Goal: Task Accomplishment & Management: Use online tool/utility

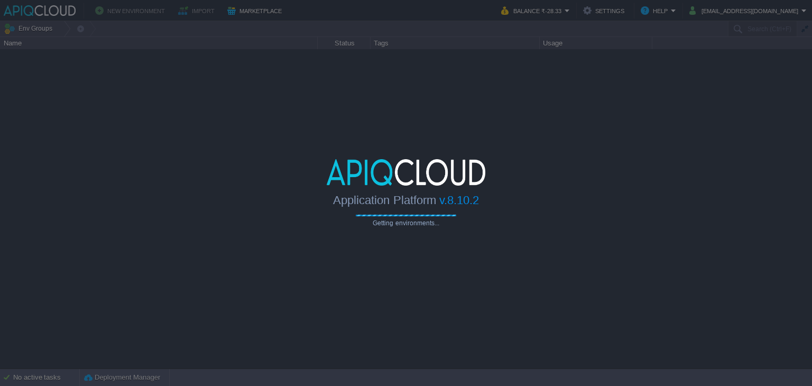
type input "Search (Ctrl+F)"
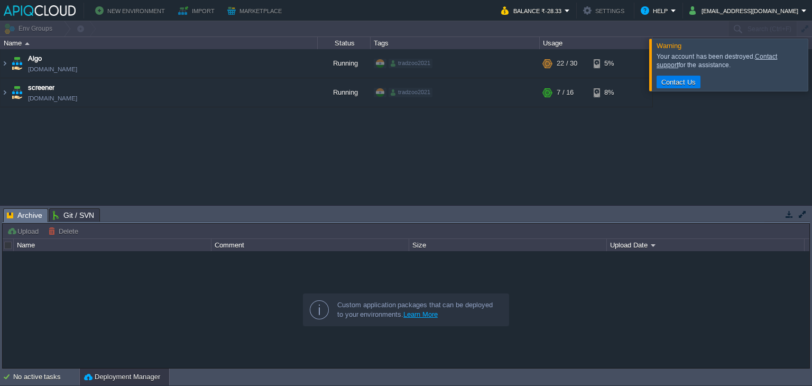
click at [662, 261] on div at bounding box center [406, 309] width 806 height 117
click at [150, 67] on td "Algo [DOMAIN_NAME]" at bounding box center [159, 63] width 317 height 29
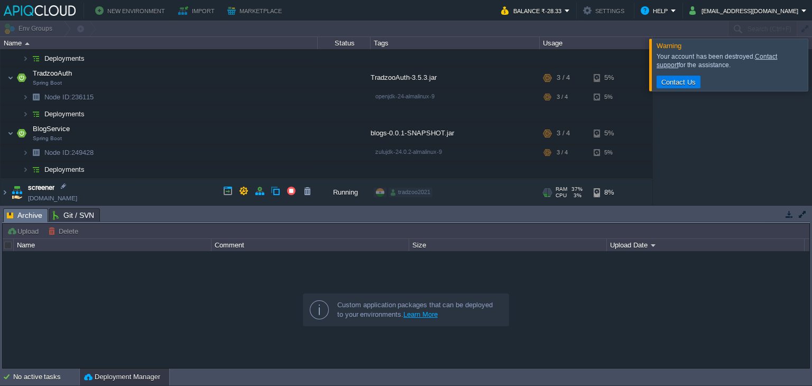
scroll to position [271, 0]
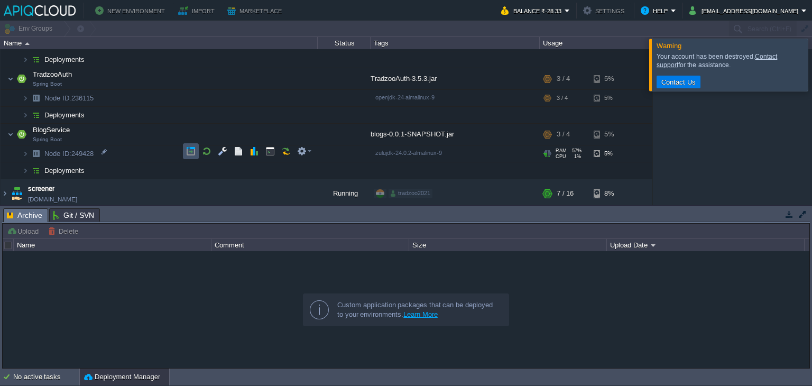
click at [190, 147] on button "button" at bounding box center [191, 151] width 10 height 10
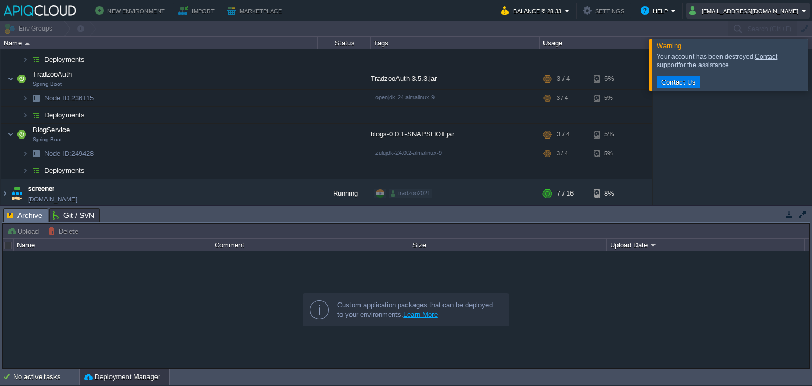
click at [780, 9] on button "[EMAIL_ADDRESS][DOMAIN_NAME]" at bounding box center [745, 10] width 112 height 13
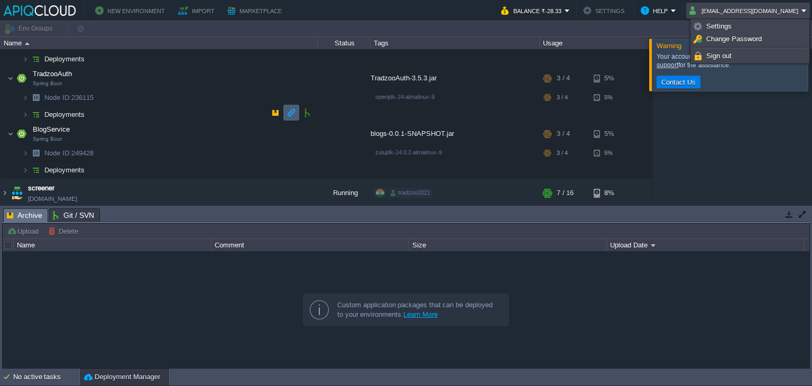
scroll to position [0, 0]
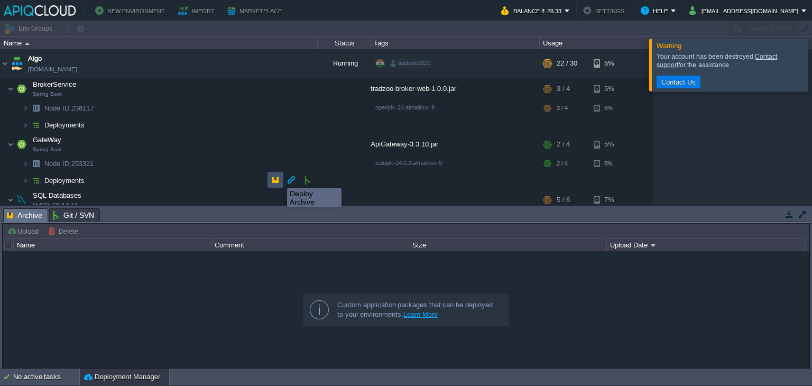
click at [276, 180] on button "button" at bounding box center [276, 180] width 10 height 10
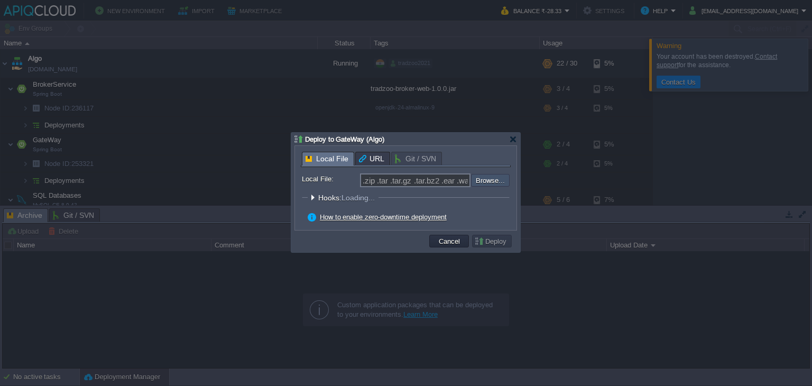
click at [497, 182] on input "file" at bounding box center [443, 180] width 134 height 13
click at [486, 179] on input "file" at bounding box center [443, 180] width 134 height 13
click at [452, 243] on button "Cancel" at bounding box center [448, 241] width 27 height 10
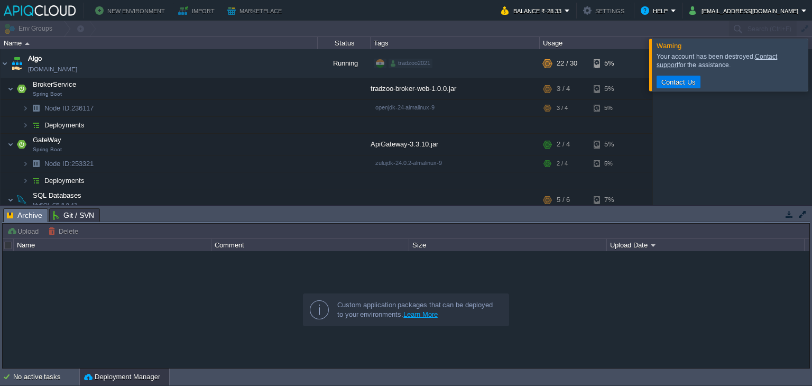
scroll to position [271, 0]
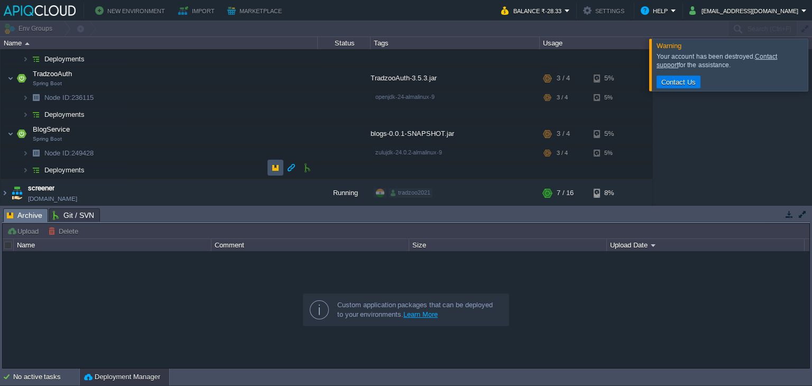
click at [274, 163] on button "button" at bounding box center [276, 168] width 10 height 10
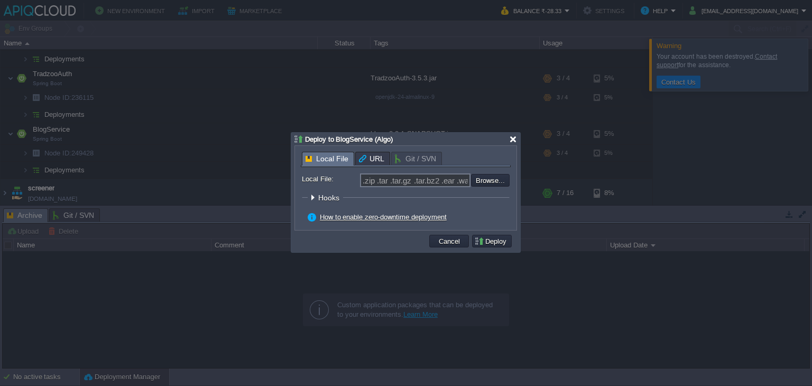
click at [516, 139] on div at bounding box center [513, 139] width 8 height 8
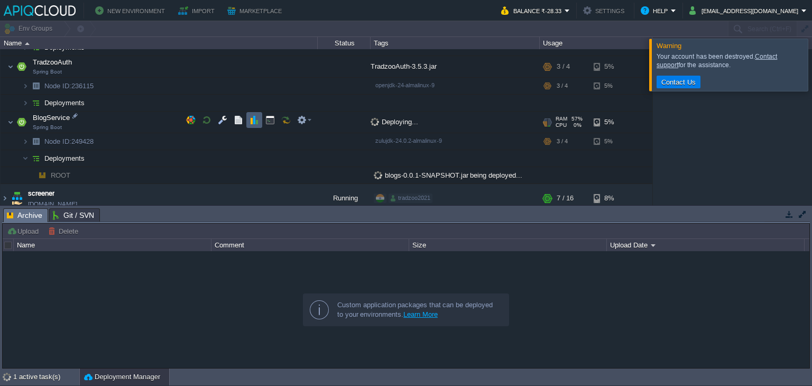
scroll to position [288, 0]
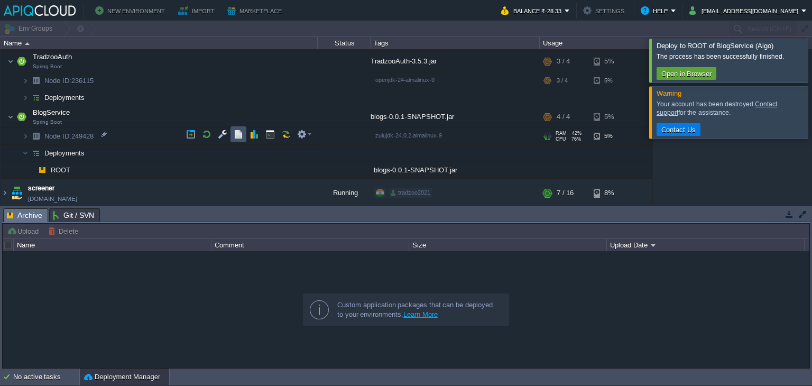
click at [238, 136] on button "button" at bounding box center [239, 134] width 10 height 10
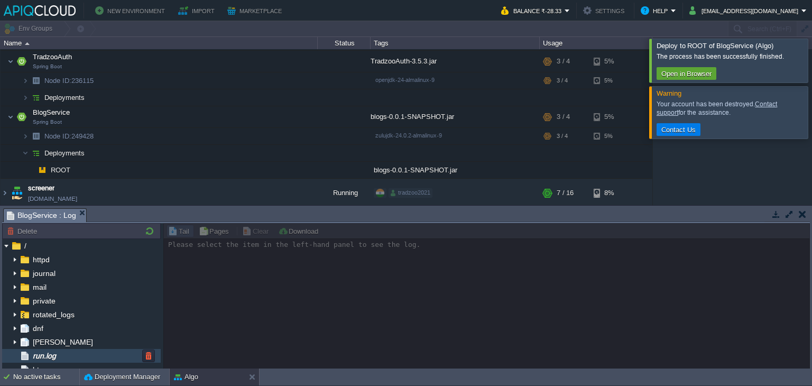
click at [63, 356] on div "run.log" at bounding box center [81, 356] width 159 height 14
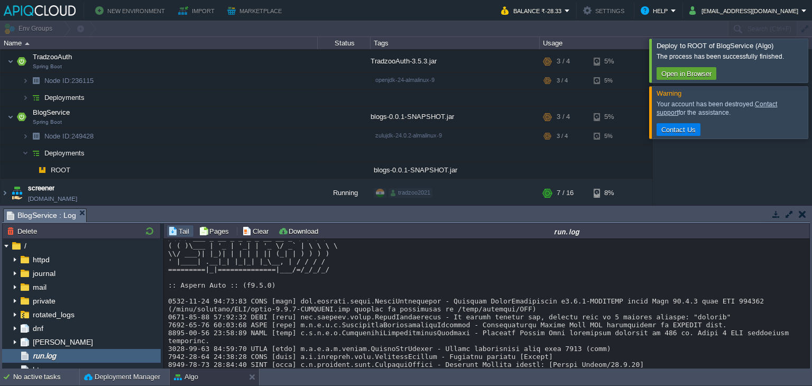
scroll to position [0, 0]
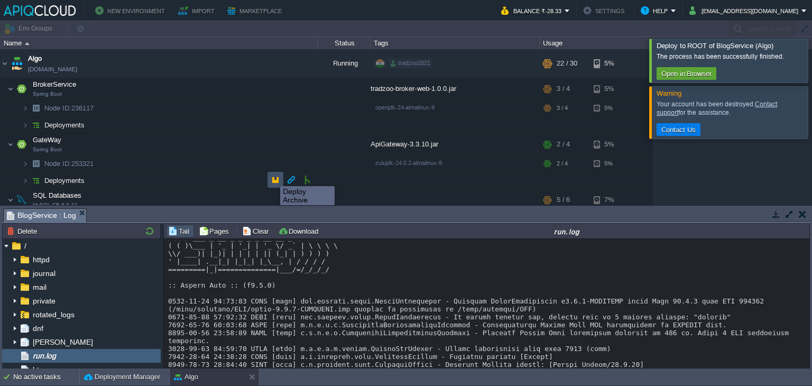
click at [272, 177] on button "button" at bounding box center [276, 180] width 10 height 10
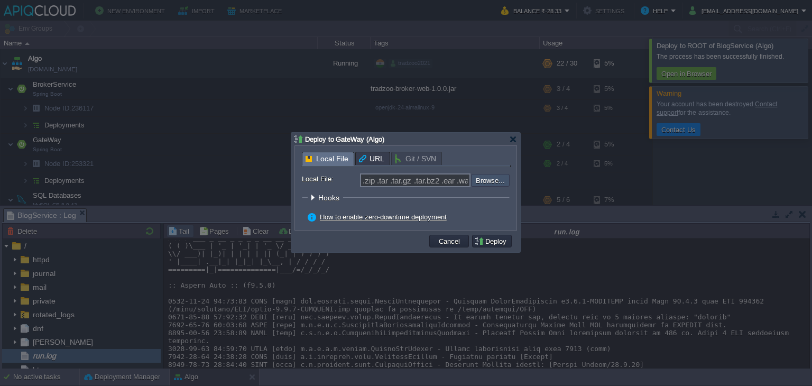
click at [481, 179] on input "file" at bounding box center [443, 180] width 134 height 13
type input "C:\fakepath\ApiGateway-3.3.10.jar"
type input "ApiGateway-3.3.10.jar"
click at [504, 240] on button "Deploy" at bounding box center [491, 241] width 35 height 10
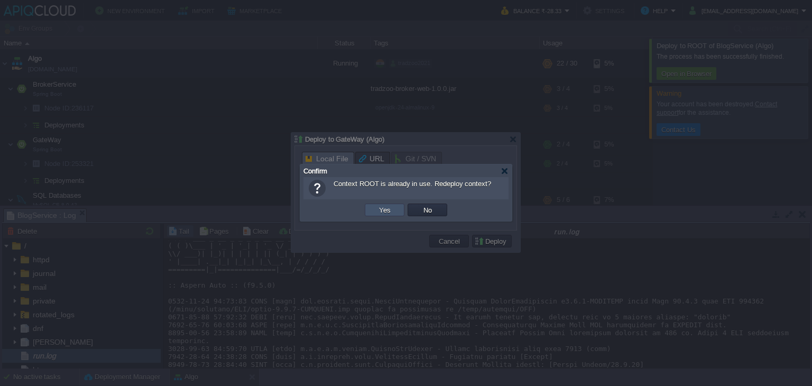
click at [388, 207] on button "Yes" at bounding box center [385, 210] width 18 height 10
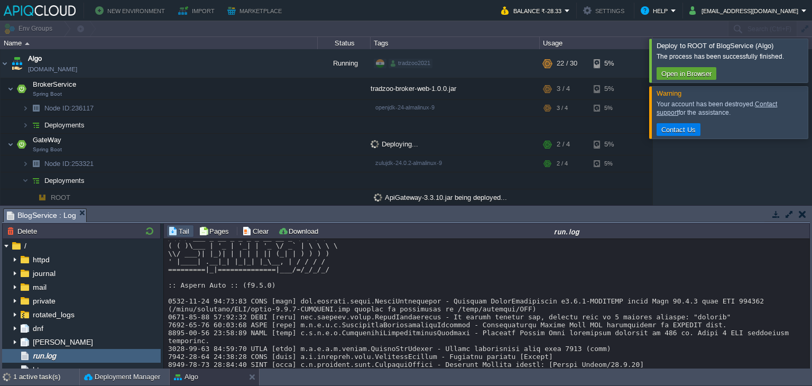
click at [811, 61] on div at bounding box center [824, 60] width 0 height 43
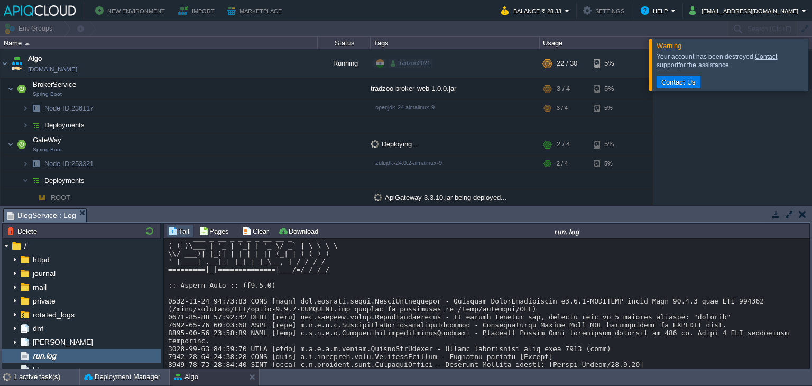
click at [811, 69] on div at bounding box center [824, 65] width 0 height 52
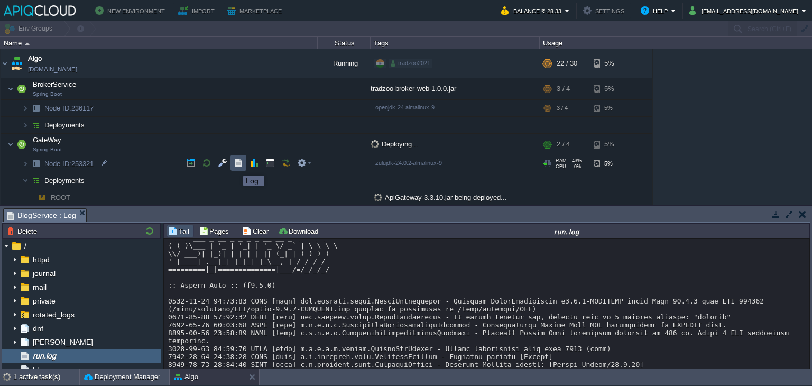
click at [235, 166] on button "button" at bounding box center [239, 163] width 10 height 10
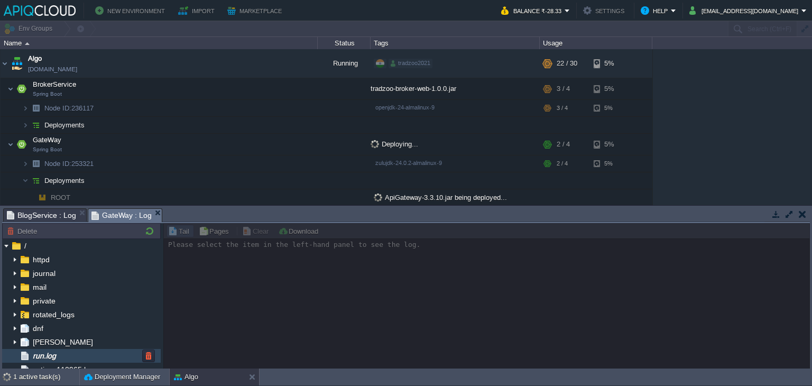
click at [70, 359] on div "run.log" at bounding box center [81, 356] width 159 height 14
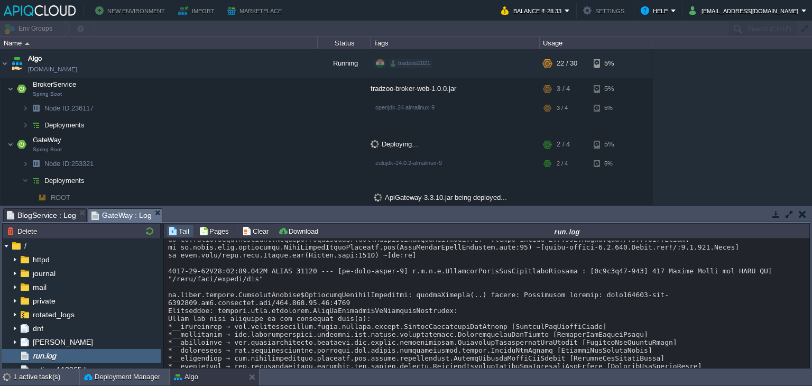
scroll to position [5284, 0]
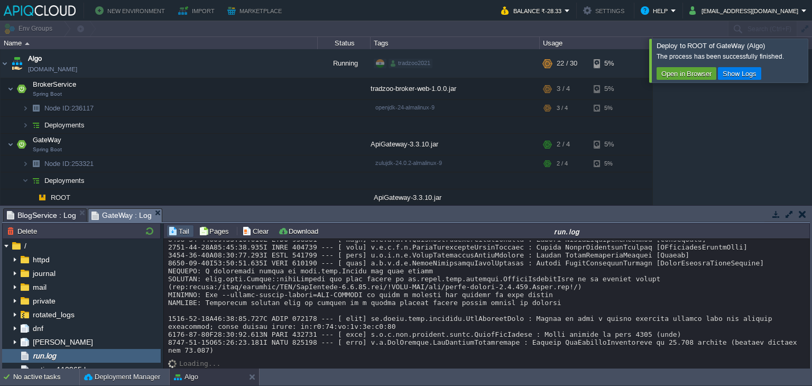
scroll to position [5878, 0]
click at [193, 162] on button "button" at bounding box center [191, 163] width 10 height 10
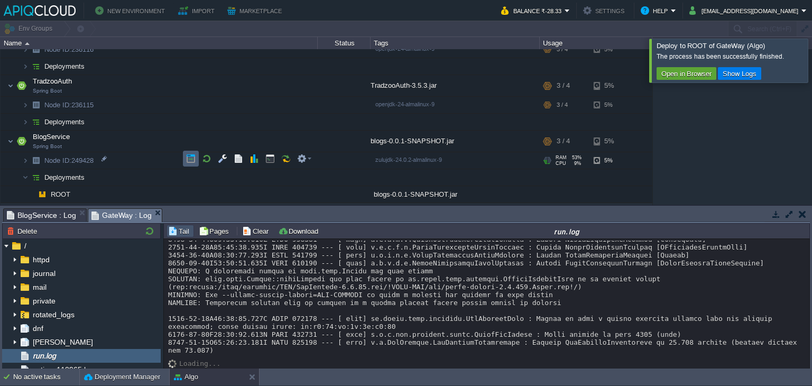
scroll to position [304, 0]
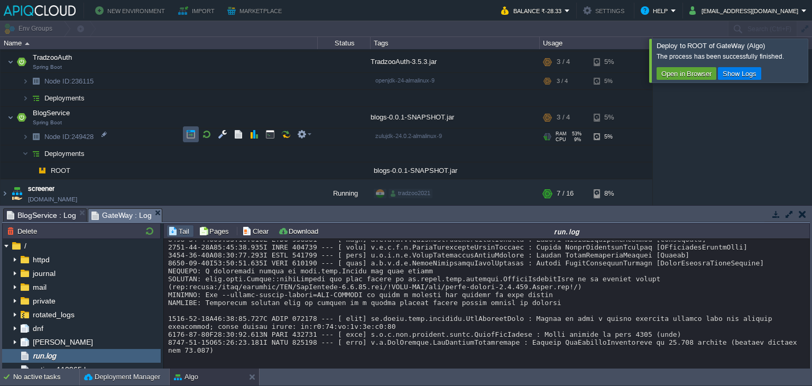
click at [186, 132] on button "button" at bounding box center [191, 134] width 10 height 10
